Goal: Information Seeking & Learning: Compare options

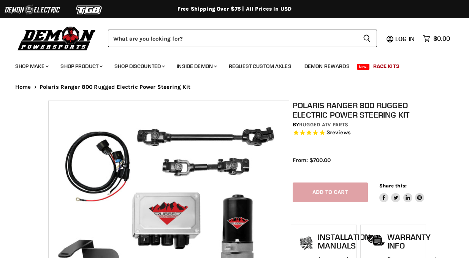
select select "******"
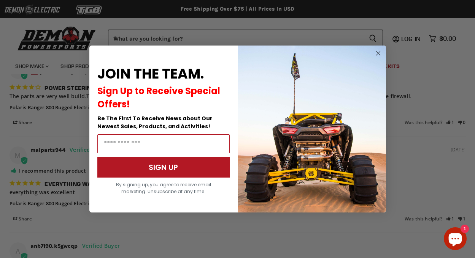
scroll to position [1034, 0]
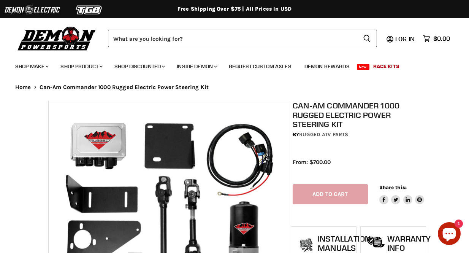
select select "******"
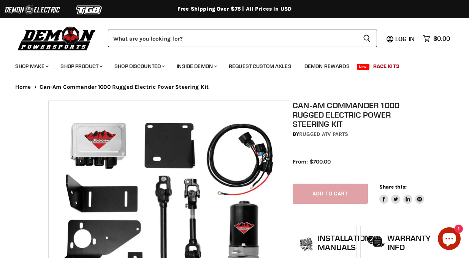
select select "******"
